Goal: Check status: Check status

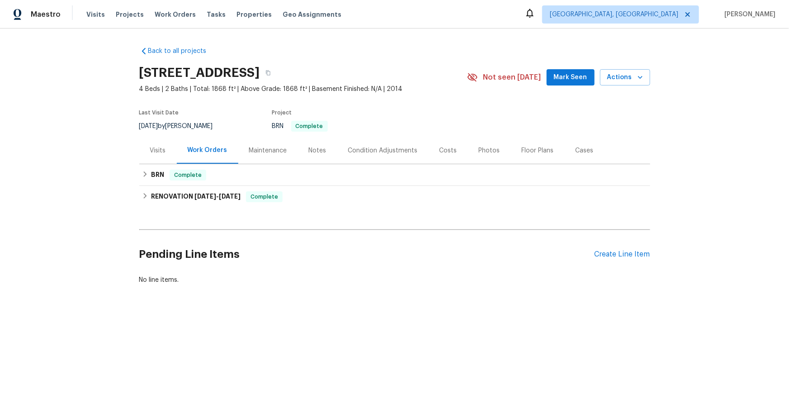
click at [161, 155] on div "Visits" at bounding box center [158, 150] width 16 height 9
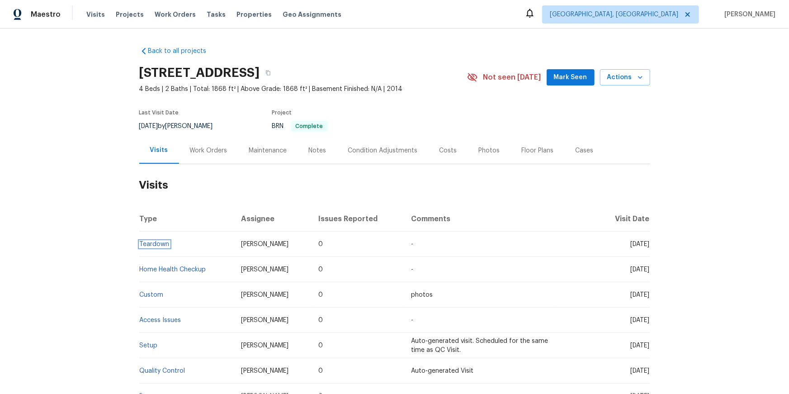
click at [156, 247] on link "Teardown" at bounding box center [155, 244] width 30 height 6
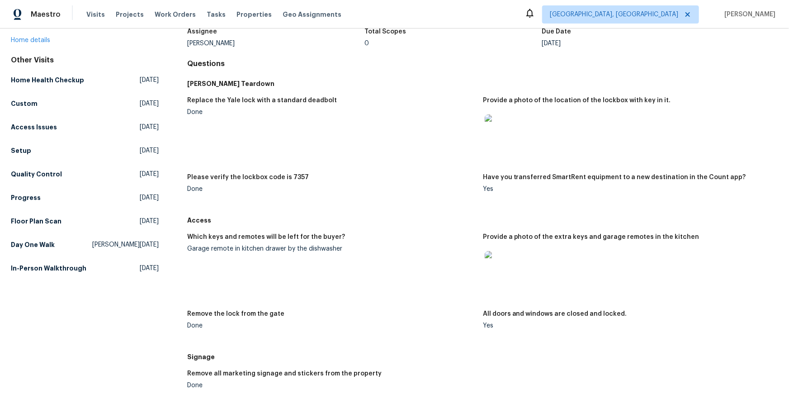
click at [508, 143] on img at bounding box center [498, 128] width 29 height 29
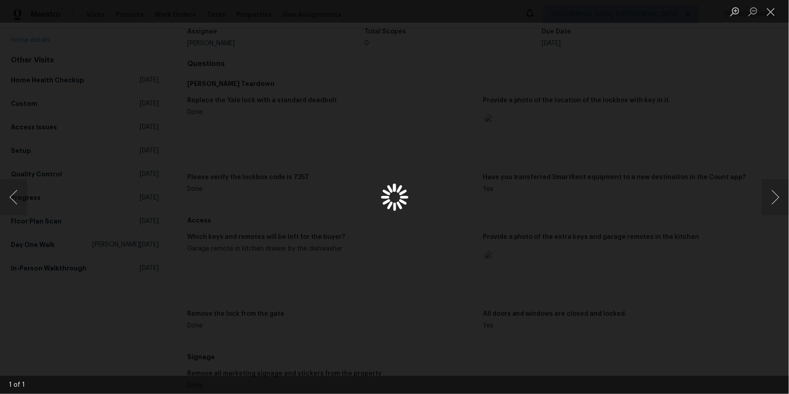
scroll to position [63, 0]
click at [769, 15] on button "Close lightbox" at bounding box center [771, 12] width 18 height 16
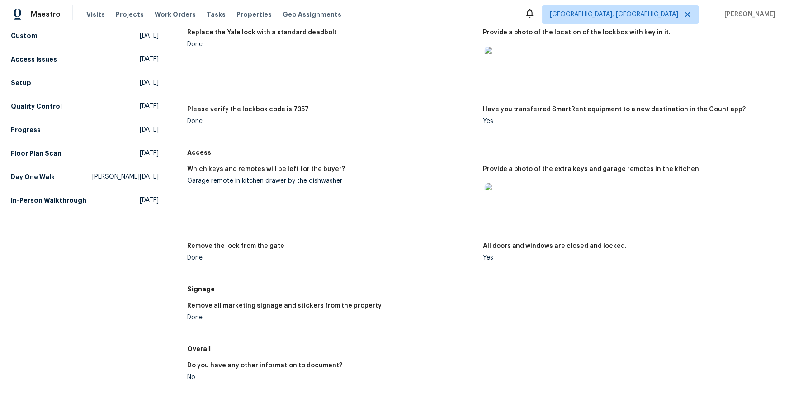
scroll to position [132, 0]
click at [499, 211] on img at bounding box center [498, 196] width 29 height 29
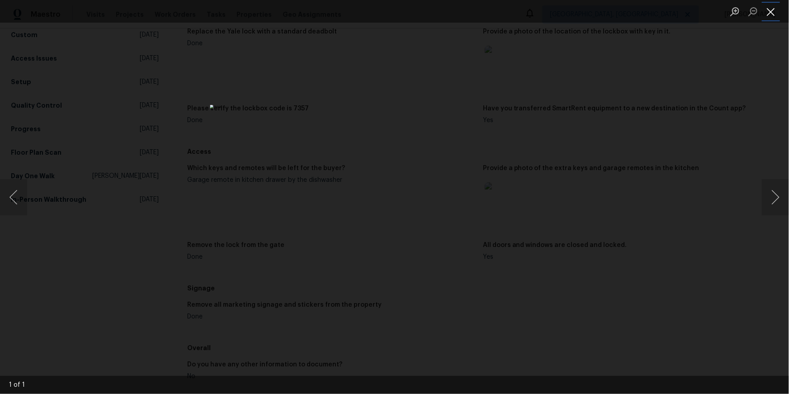
click at [770, 13] on button "Close lightbox" at bounding box center [771, 12] width 18 height 16
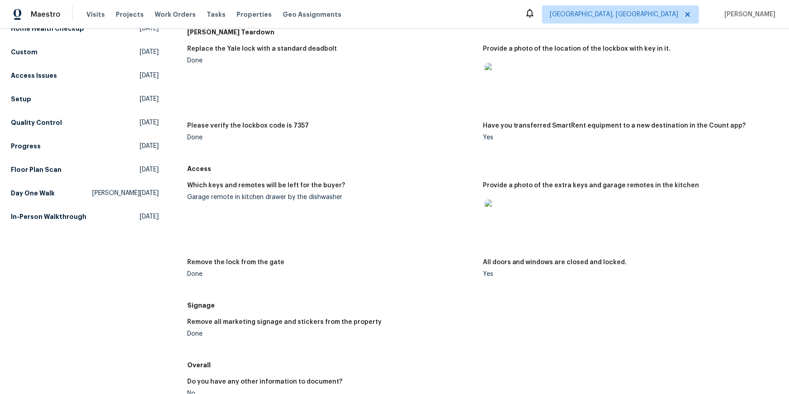
scroll to position [0, 0]
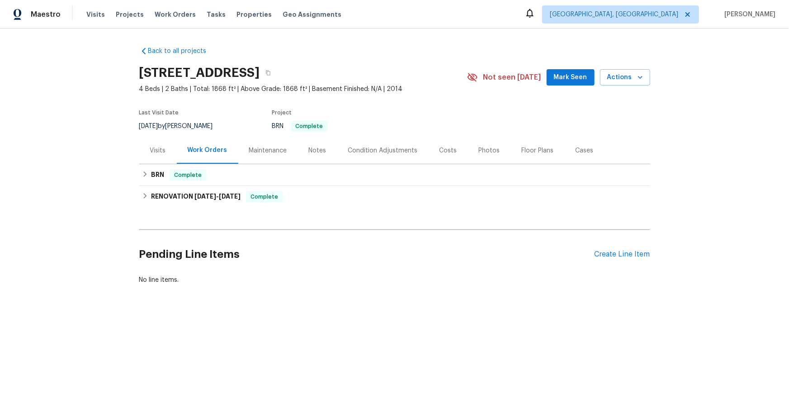
click at [157, 155] on div "Visits" at bounding box center [158, 150] width 16 height 9
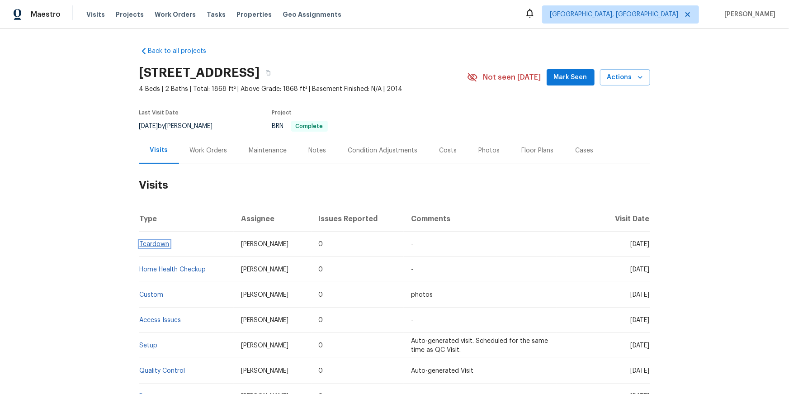
click at [155, 247] on link "Teardown" at bounding box center [155, 244] width 30 height 6
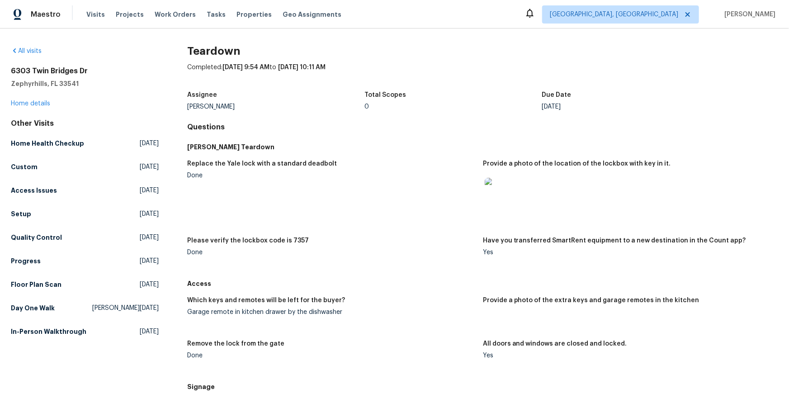
click at [506, 207] on img at bounding box center [498, 192] width 29 height 29
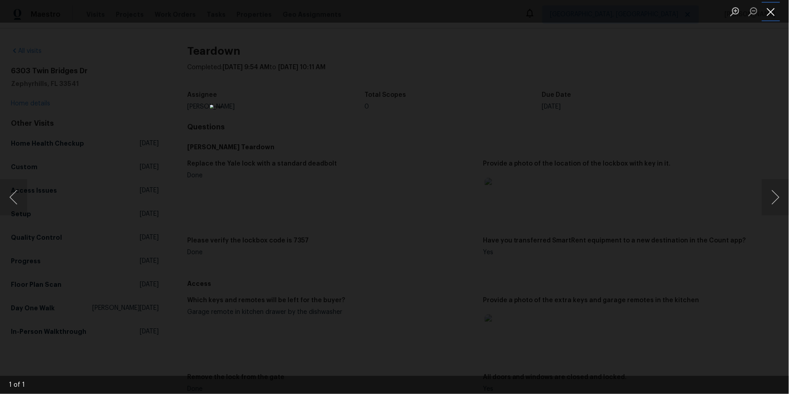
click at [768, 16] on button "Close lightbox" at bounding box center [771, 12] width 18 height 16
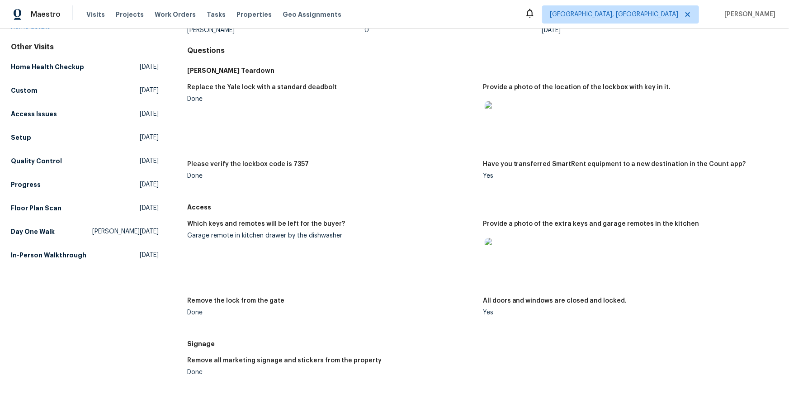
scroll to position [115, 0]
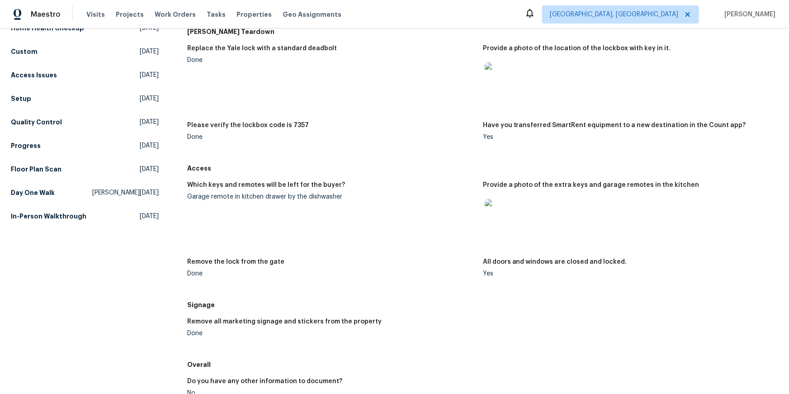
click at [496, 228] on img at bounding box center [498, 213] width 29 height 29
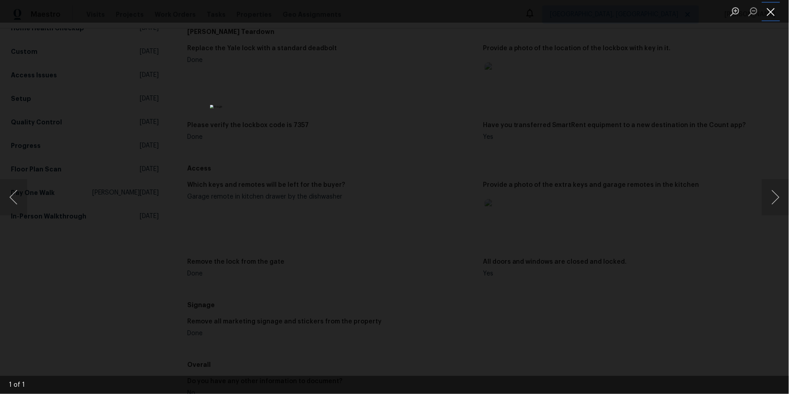
click at [771, 16] on button "Close lightbox" at bounding box center [771, 12] width 18 height 16
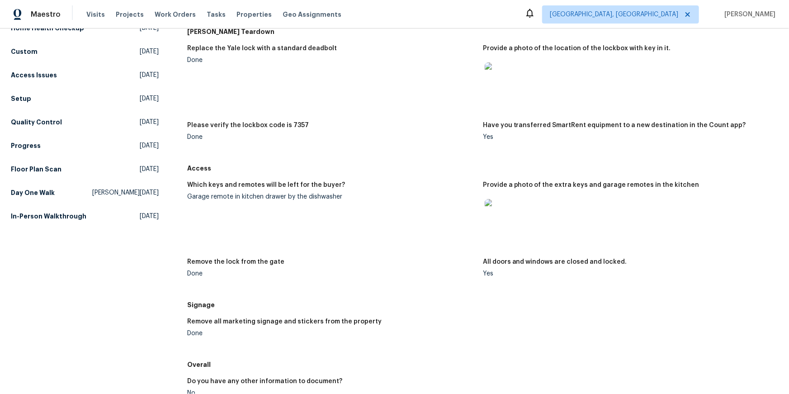
scroll to position [338, 0]
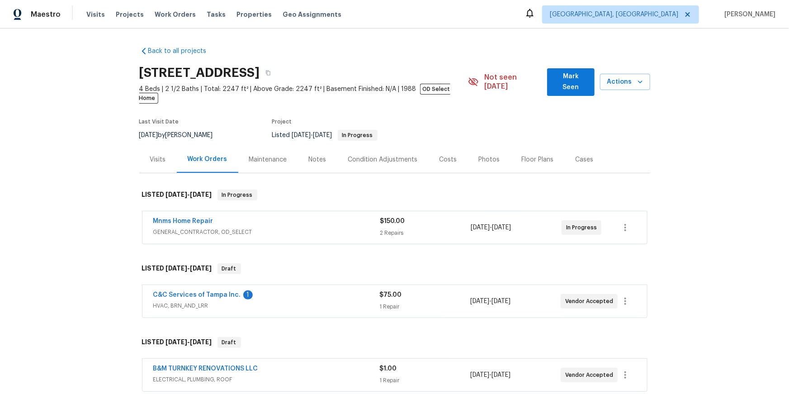
scroll to position [1, 0]
click at [204, 223] on link "Mnms Home Repair" at bounding box center [183, 219] width 60 height 6
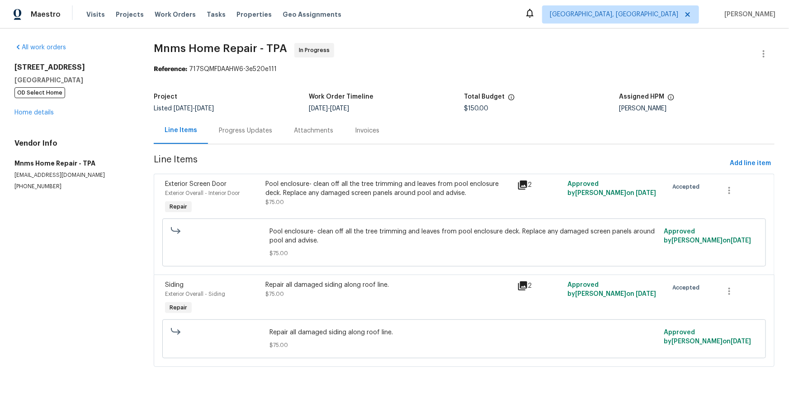
click at [237, 135] on div "Progress Updates" at bounding box center [245, 130] width 53 height 9
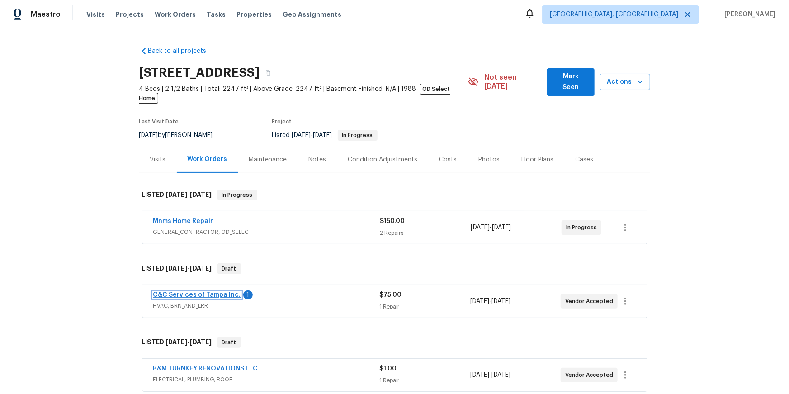
click at [214, 298] on link "C&C Services of Tampa Inc." at bounding box center [197, 295] width 88 height 6
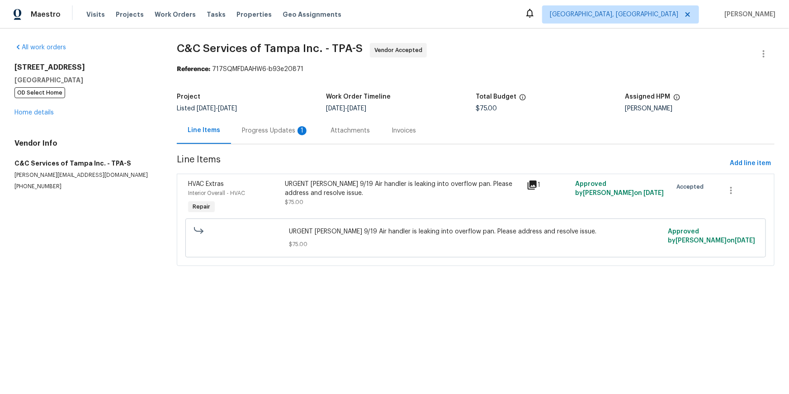
click at [271, 135] on div "Progress Updates 1" at bounding box center [275, 130] width 67 height 9
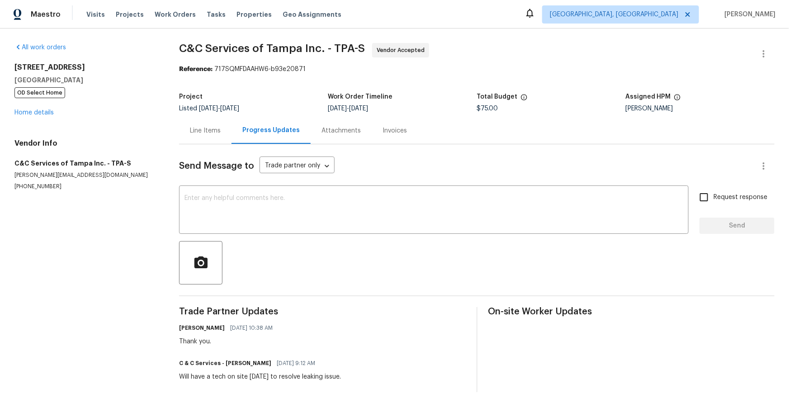
scroll to position [73, 0]
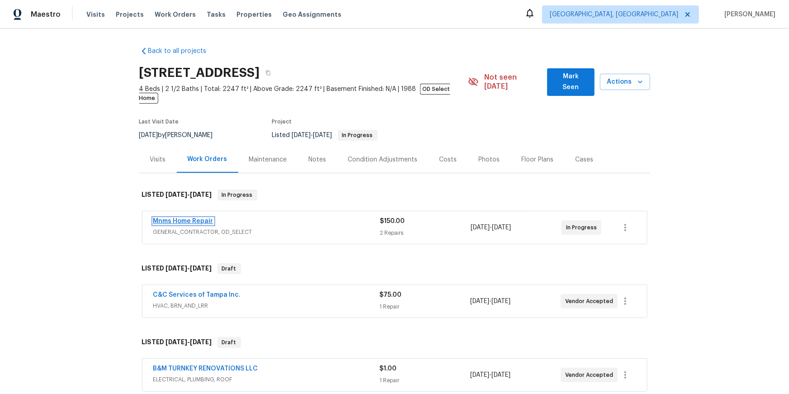
click at [199, 224] on link "Mnms Home Repair" at bounding box center [183, 221] width 60 height 6
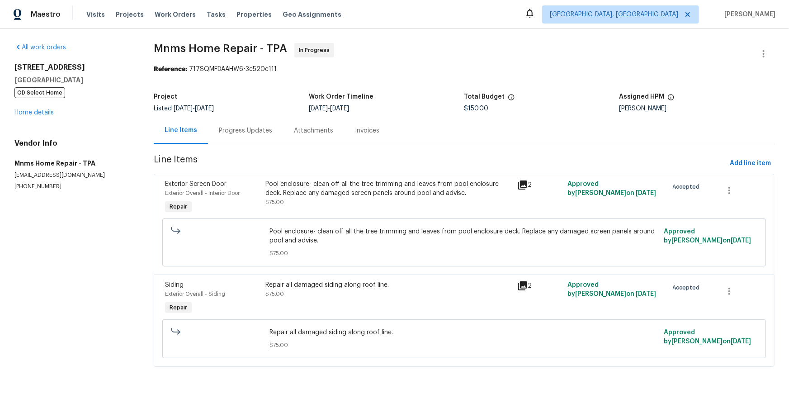
click at [259, 144] on div "Progress Updates" at bounding box center [245, 130] width 75 height 27
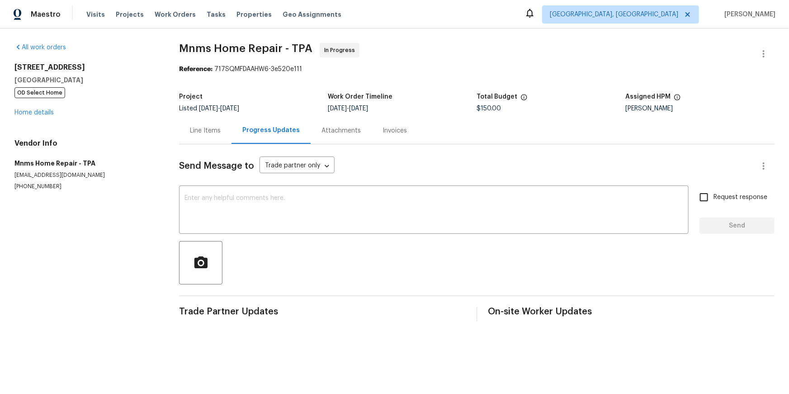
drag, startPoint x: 214, startPoint y: 153, endPoint x: 221, endPoint y: 155, distance: 7.9
click at [214, 144] on div "Line Items" at bounding box center [205, 130] width 52 height 27
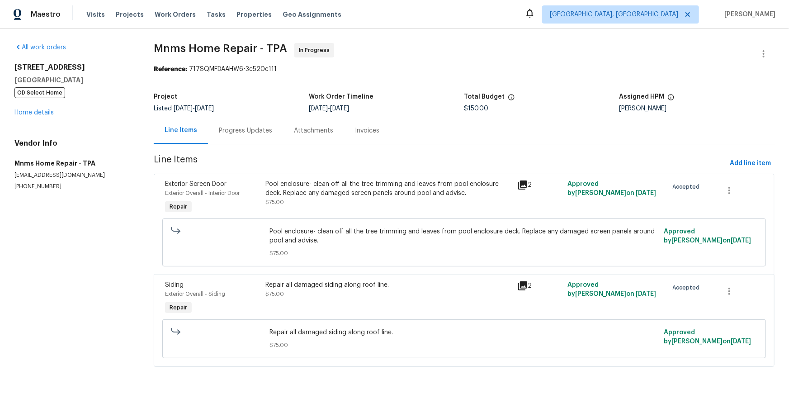
scroll to position [59, 0]
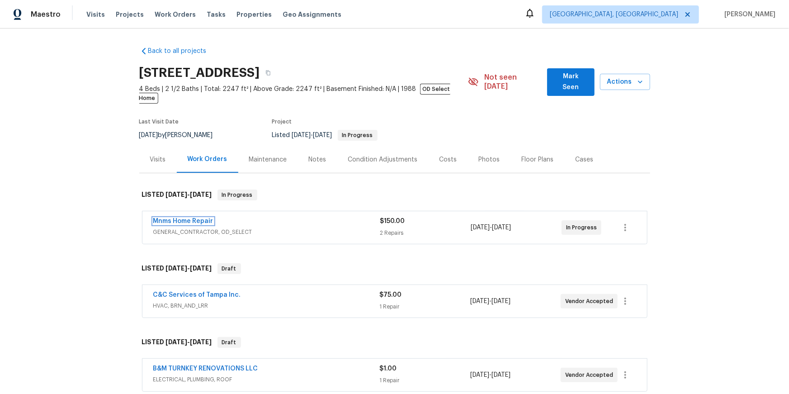
click at [197, 224] on link "Mnms Home Repair" at bounding box center [183, 221] width 60 height 6
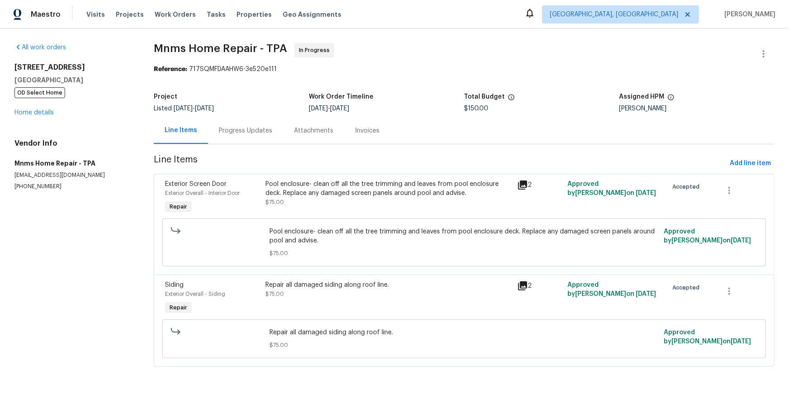
click at [256, 135] on div "Progress Updates" at bounding box center [245, 130] width 53 height 9
